Goal: Task Accomplishment & Management: Use online tool/utility

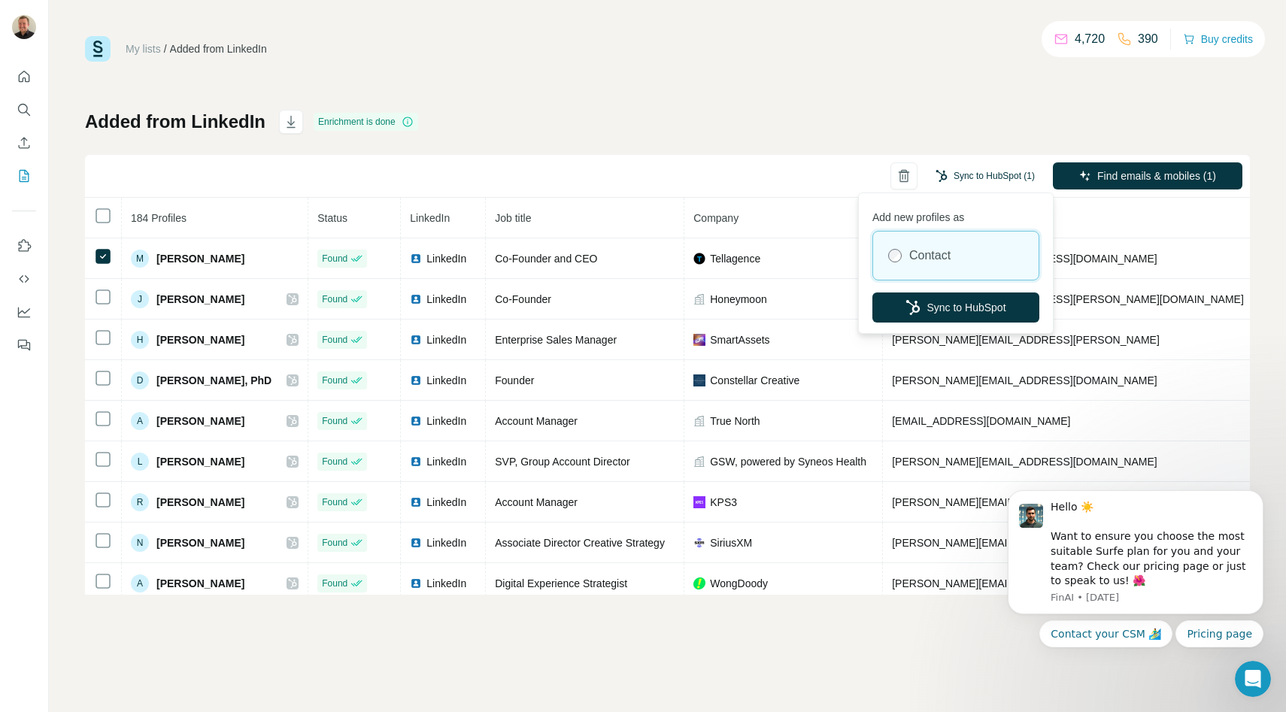
click at [998, 174] on button "Sync to HubSpot (1)" at bounding box center [985, 176] width 120 height 23
click at [946, 310] on button "Sync to HubSpot" at bounding box center [955, 307] width 167 height 30
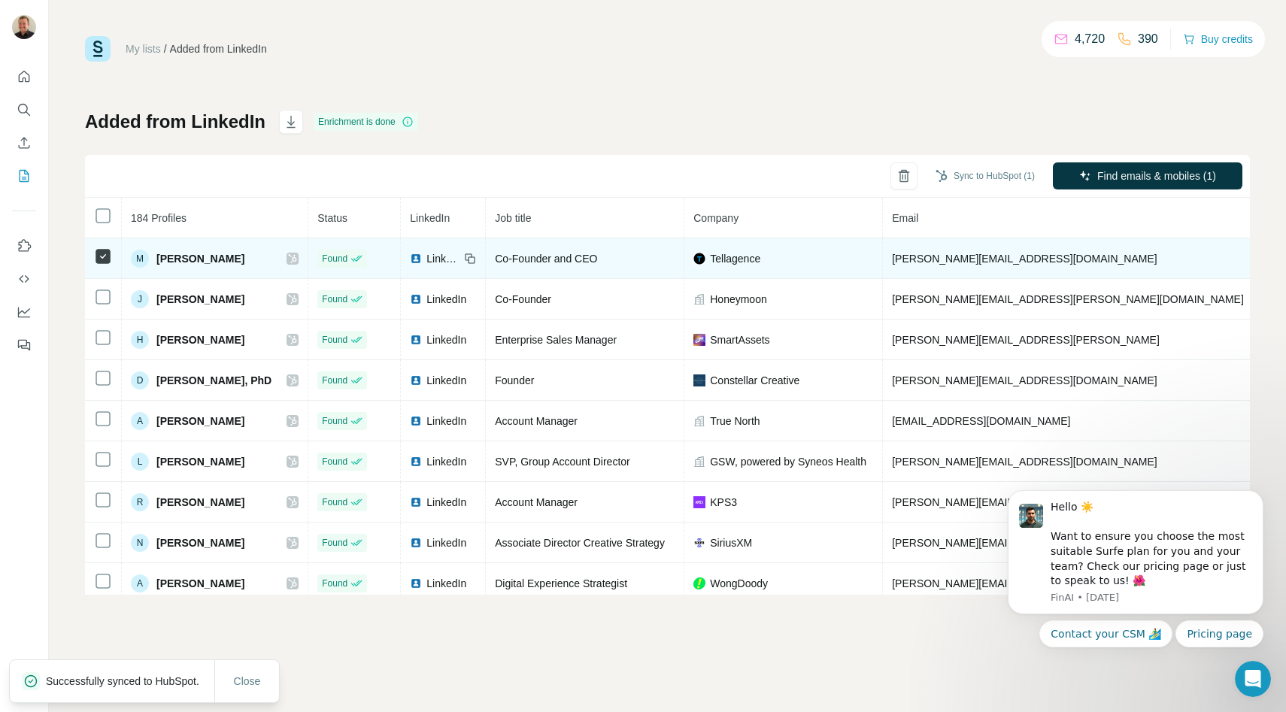
click at [297, 259] on icon at bounding box center [293, 258] width 8 height 9
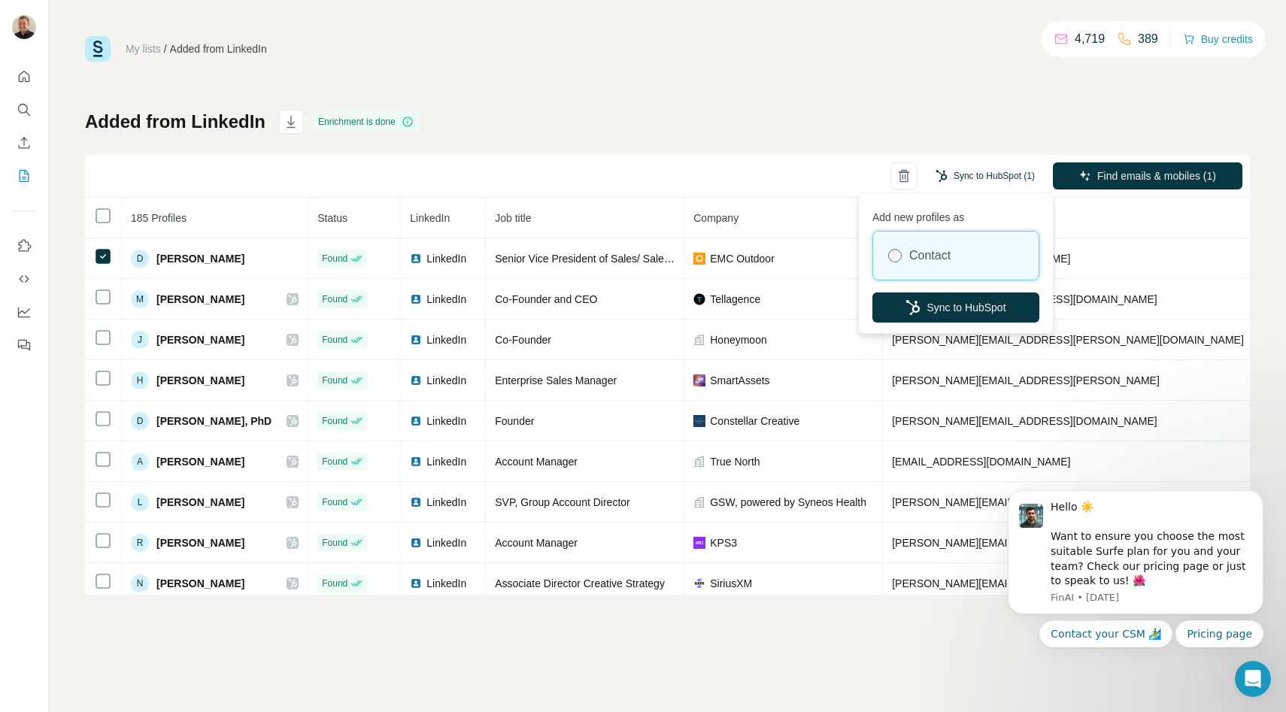
click at [989, 171] on button "Sync to HubSpot (1)" at bounding box center [985, 176] width 120 height 23
click at [950, 314] on button "Sync to HubSpot" at bounding box center [955, 307] width 167 height 30
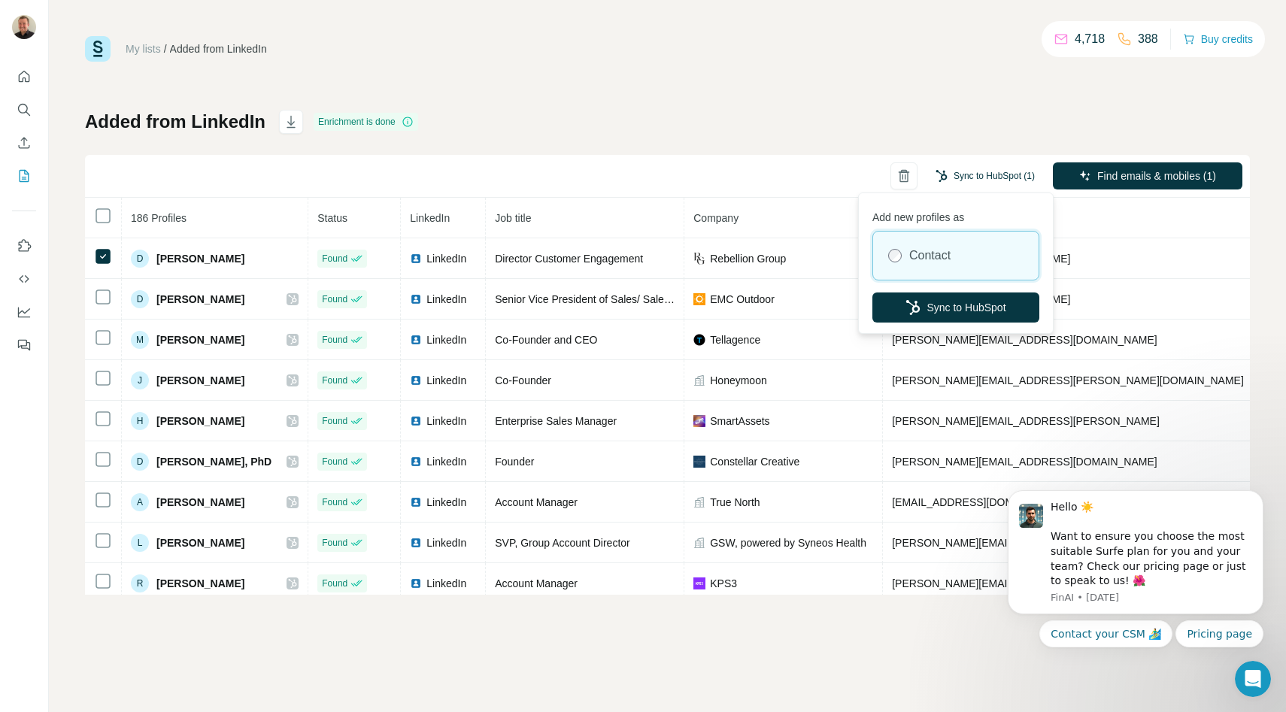
click at [974, 171] on button "Sync to HubSpot (1)" at bounding box center [985, 176] width 120 height 23
click at [972, 314] on button "Sync to HubSpot" at bounding box center [955, 307] width 167 height 30
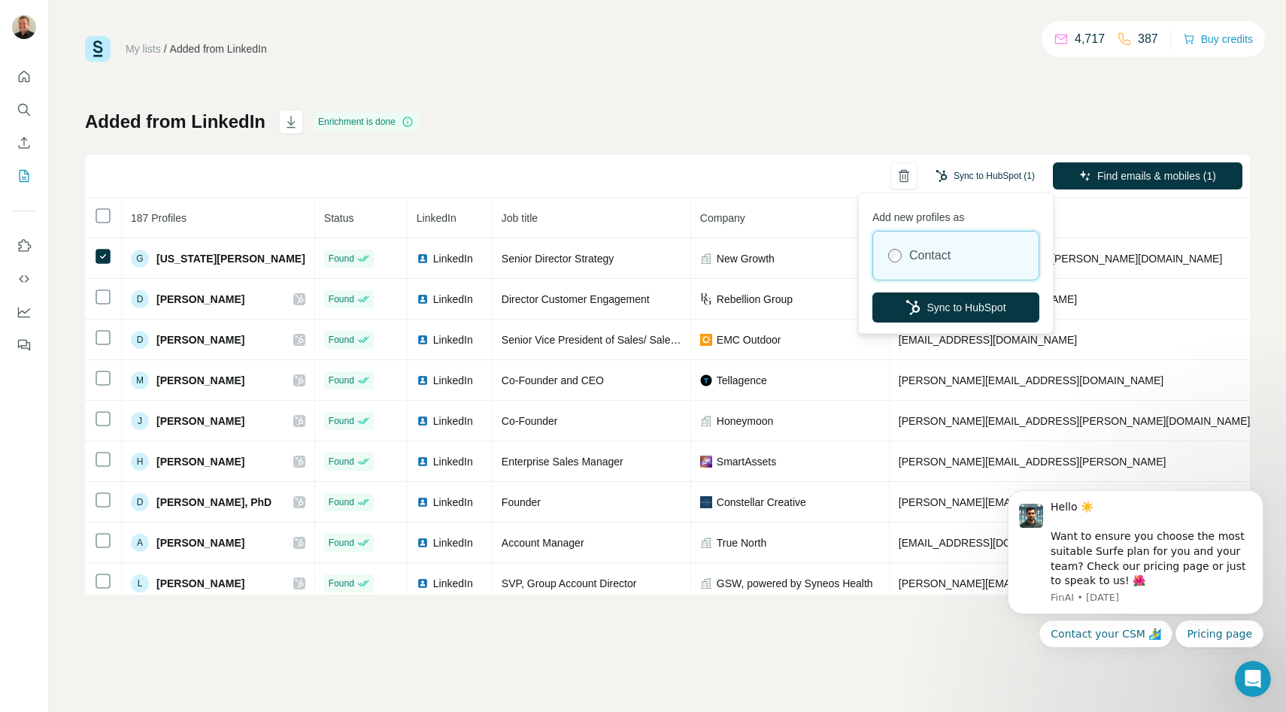
click at [974, 174] on button "Sync to HubSpot (1)" at bounding box center [985, 176] width 120 height 23
click at [976, 311] on button "Sync to HubSpot" at bounding box center [955, 307] width 167 height 30
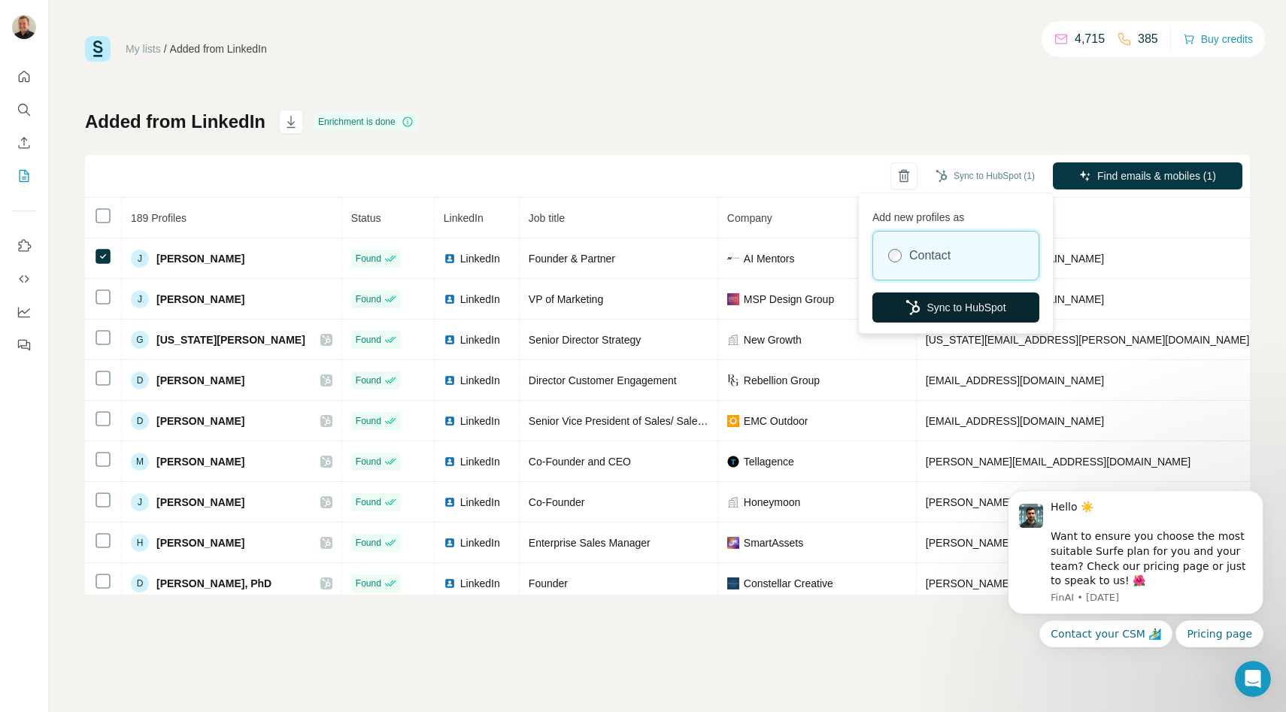
click at [972, 297] on button "Sync to HubSpot" at bounding box center [955, 307] width 167 height 30
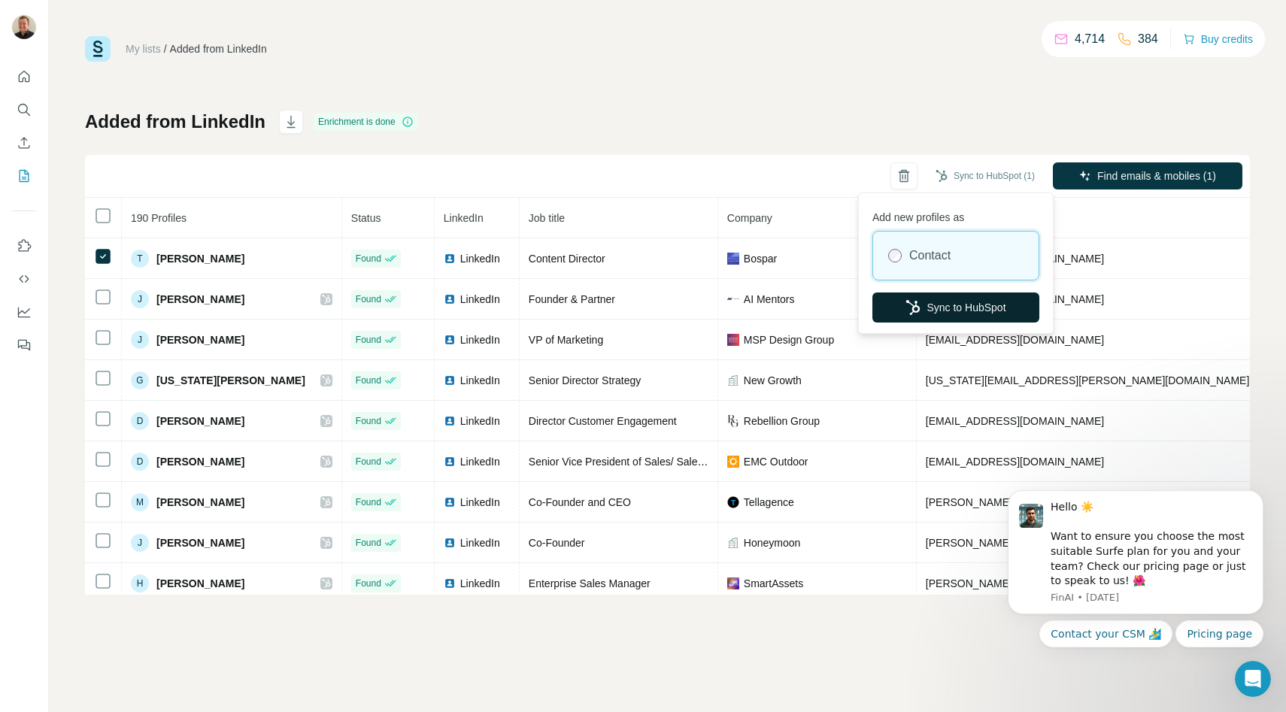
click at [971, 304] on button "Sync to HubSpot" at bounding box center [955, 307] width 167 height 30
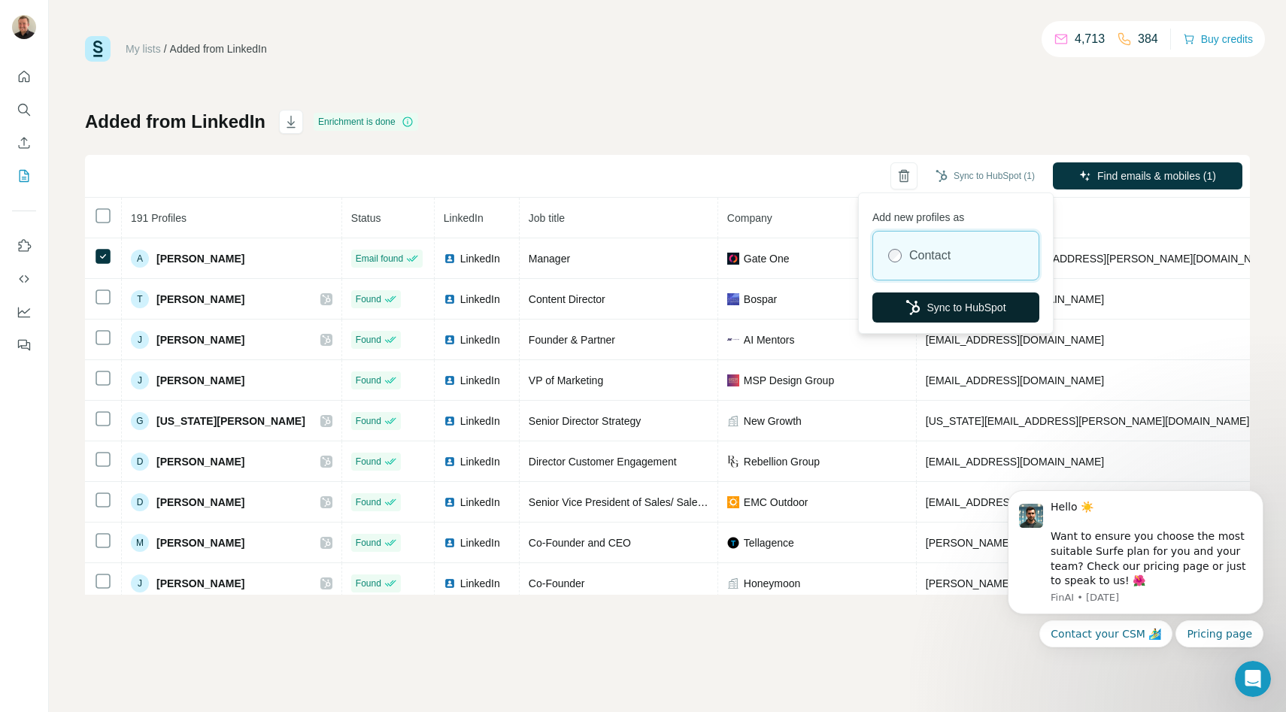
click at [943, 315] on button "Sync to HubSpot" at bounding box center [955, 307] width 167 height 30
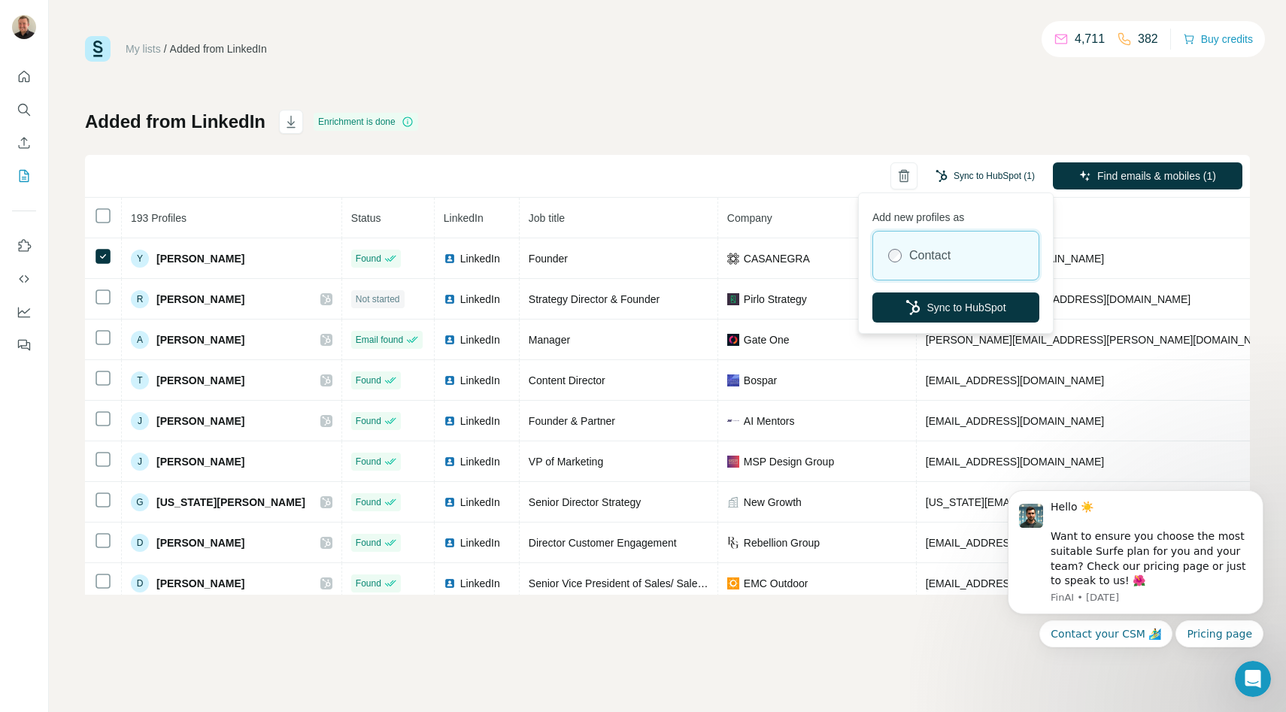
click at [996, 171] on button "Sync to HubSpot (1)" at bounding box center [985, 176] width 120 height 23
click at [947, 306] on button "Sync to HubSpot" at bounding box center [955, 307] width 167 height 30
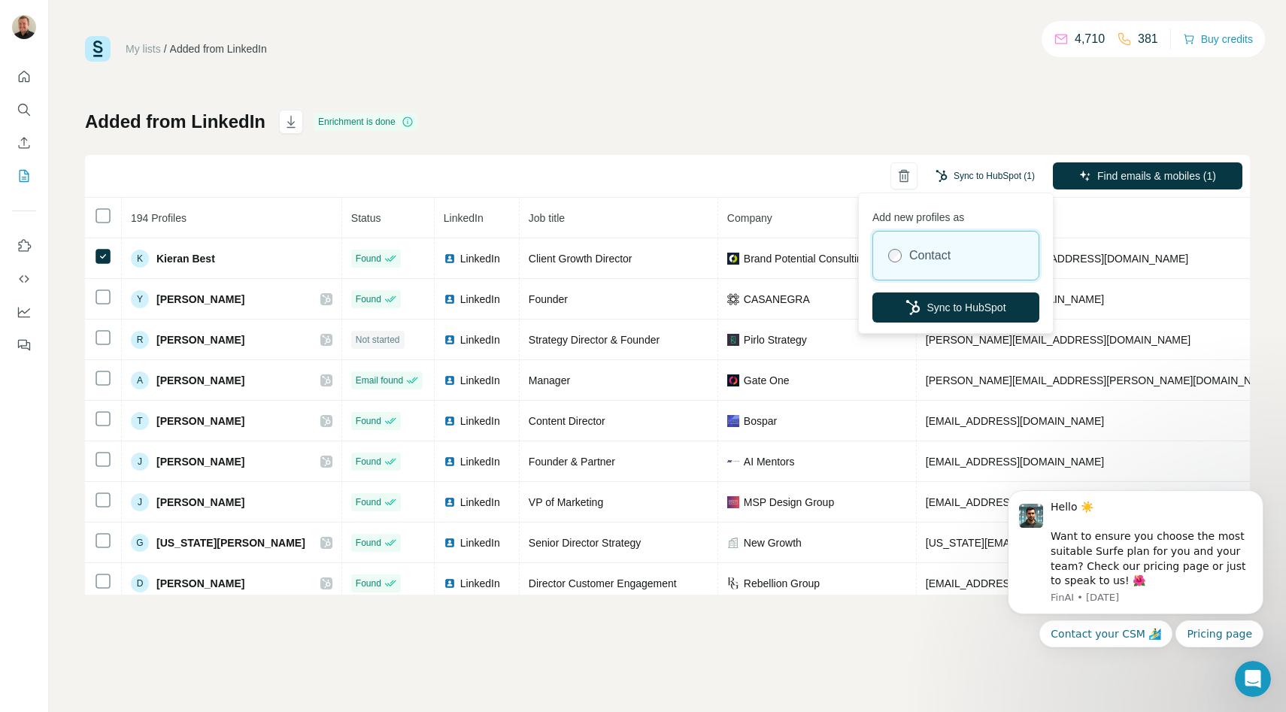
click at [981, 173] on button "Sync to HubSpot (1)" at bounding box center [985, 176] width 120 height 23
click at [965, 308] on button "Sync to HubSpot" at bounding box center [955, 307] width 167 height 30
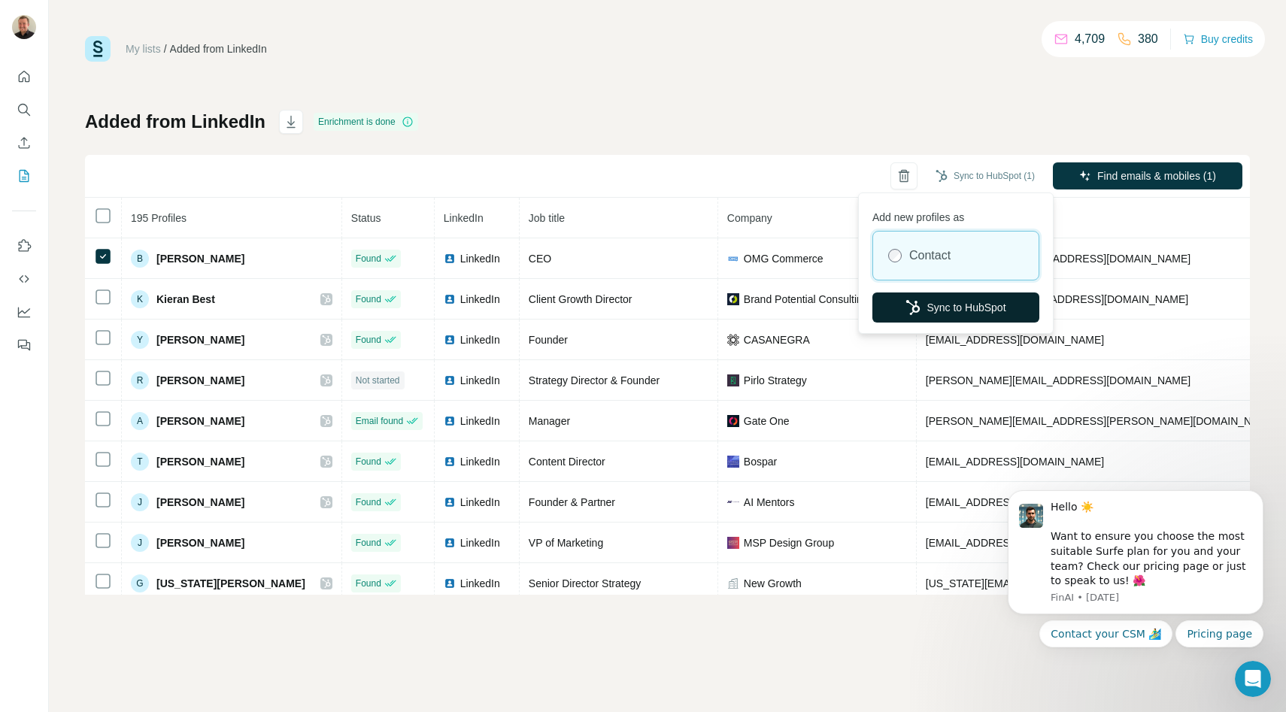
click at [970, 317] on button "Sync to HubSpot" at bounding box center [955, 307] width 167 height 30
